Goal: Navigation & Orientation: Find specific page/section

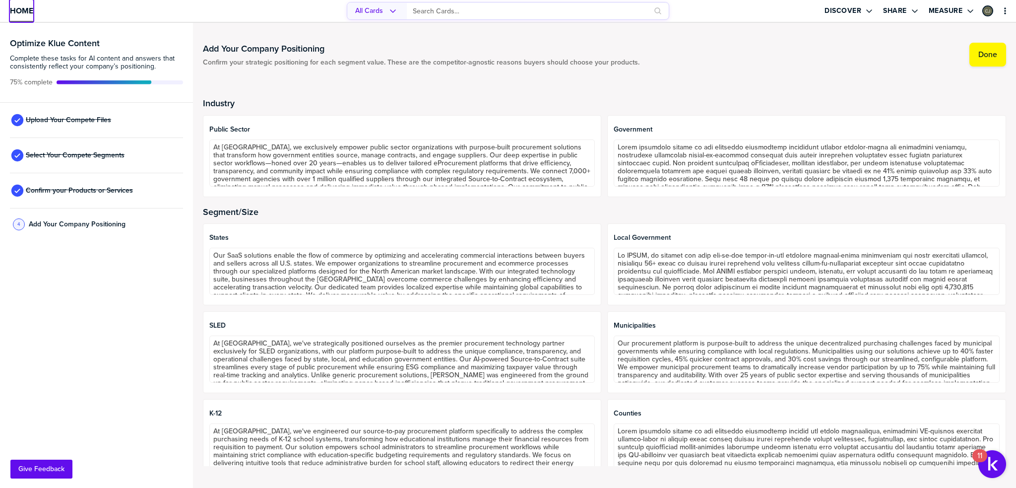
click at [24, 10] on span "Home" at bounding box center [21, 10] width 23 height 8
click at [102, 116] on span "Upload Your Compete Files" at bounding box center [68, 120] width 85 height 8
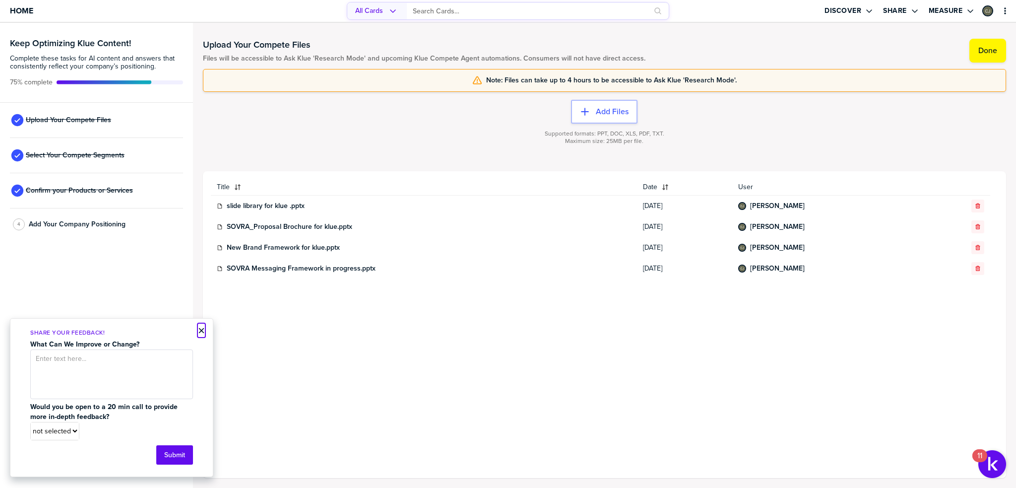
click at [200, 334] on button "×" at bounding box center [201, 330] width 7 height 12
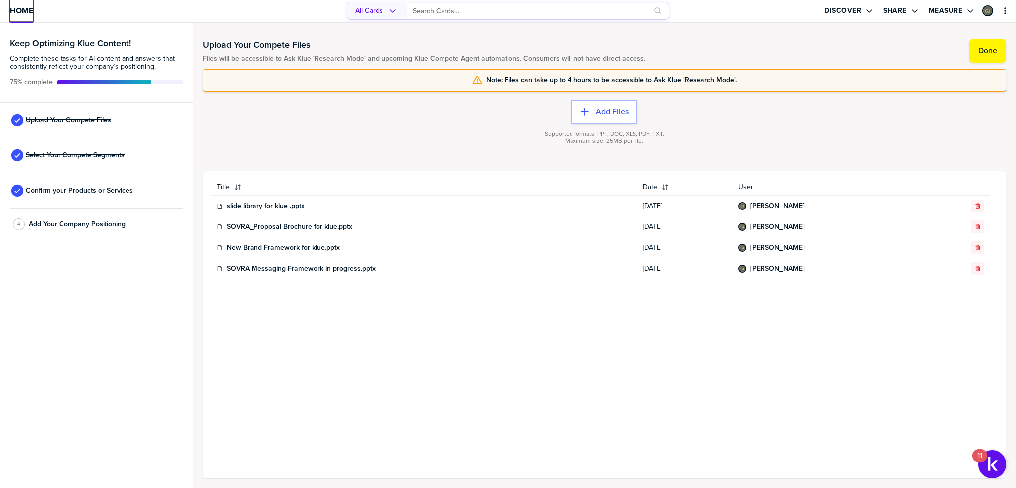
click at [20, 11] on span "Home" at bounding box center [21, 10] width 23 height 8
